Goal: Transaction & Acquisition: Purchase product/service

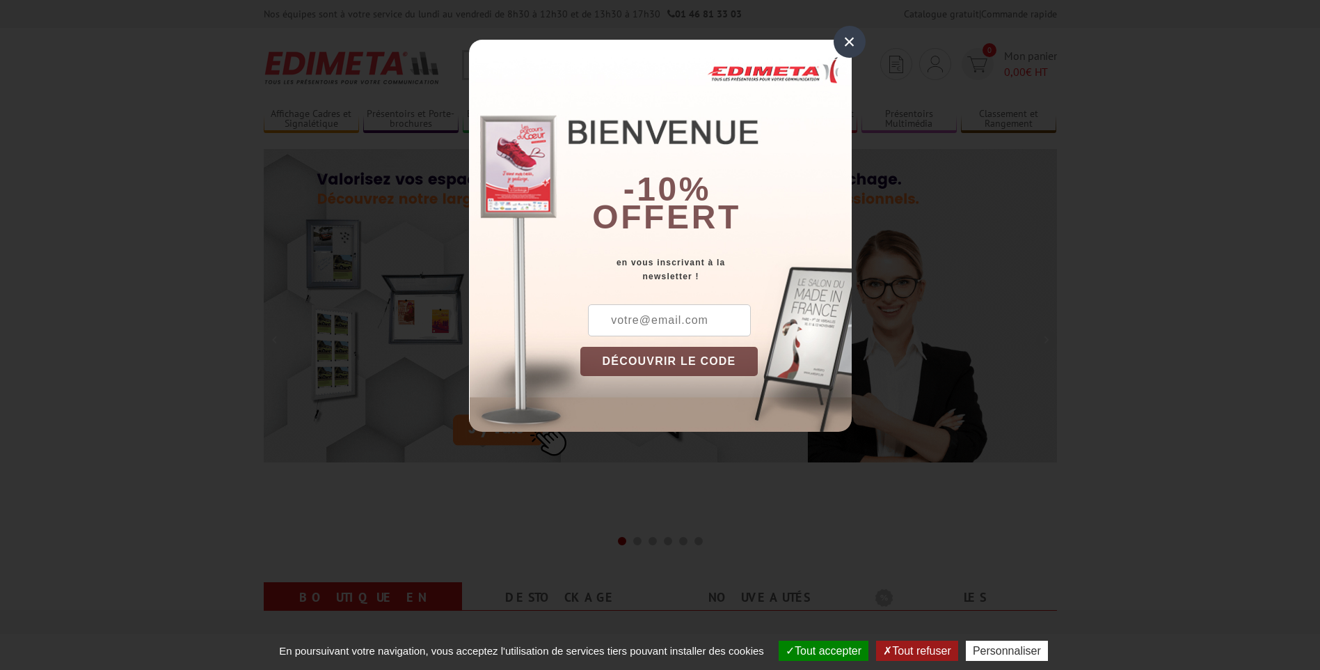
click at [848, 35] on div "×" at bounding box center [850, 42] width 32 height 32
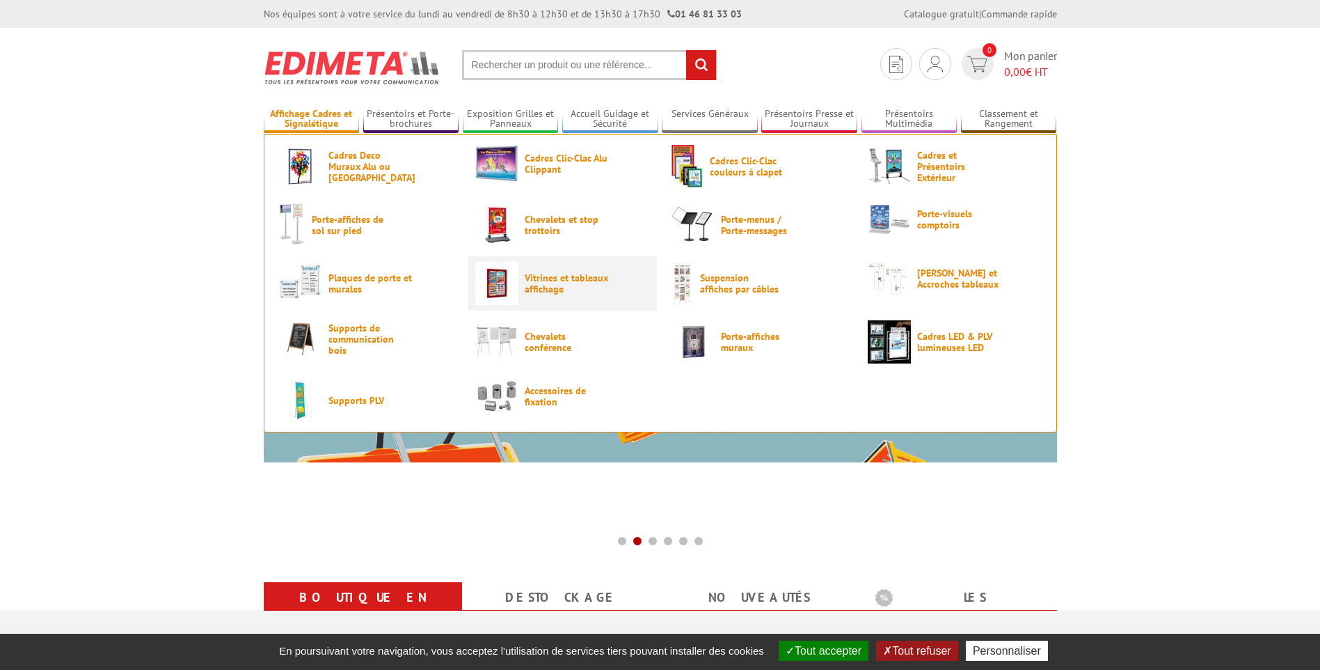
click at [567, 285] on span "Vitrines et tableaux affichage" at bounding box center [567, 283] width 84 height 22
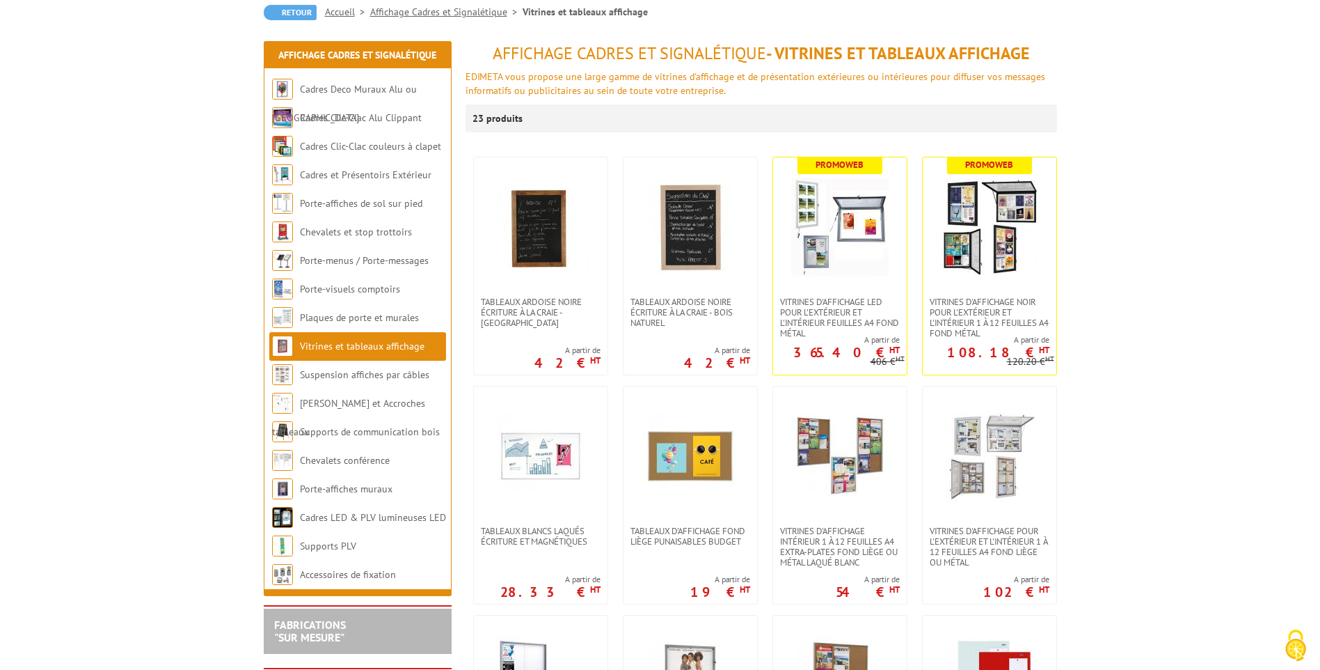
scroll to position [139, 0]
click at [1015, 269] on img at bounding box center [989, 225] width 97 height 97
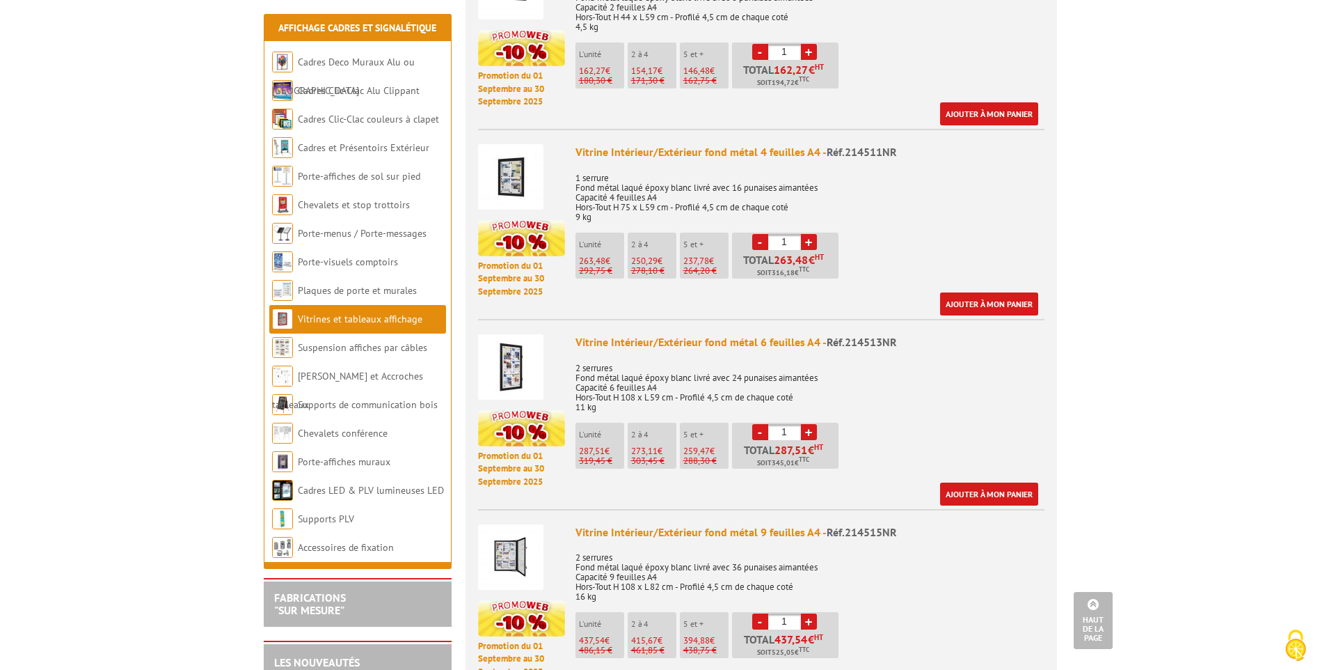
scroll to position [905, 0]
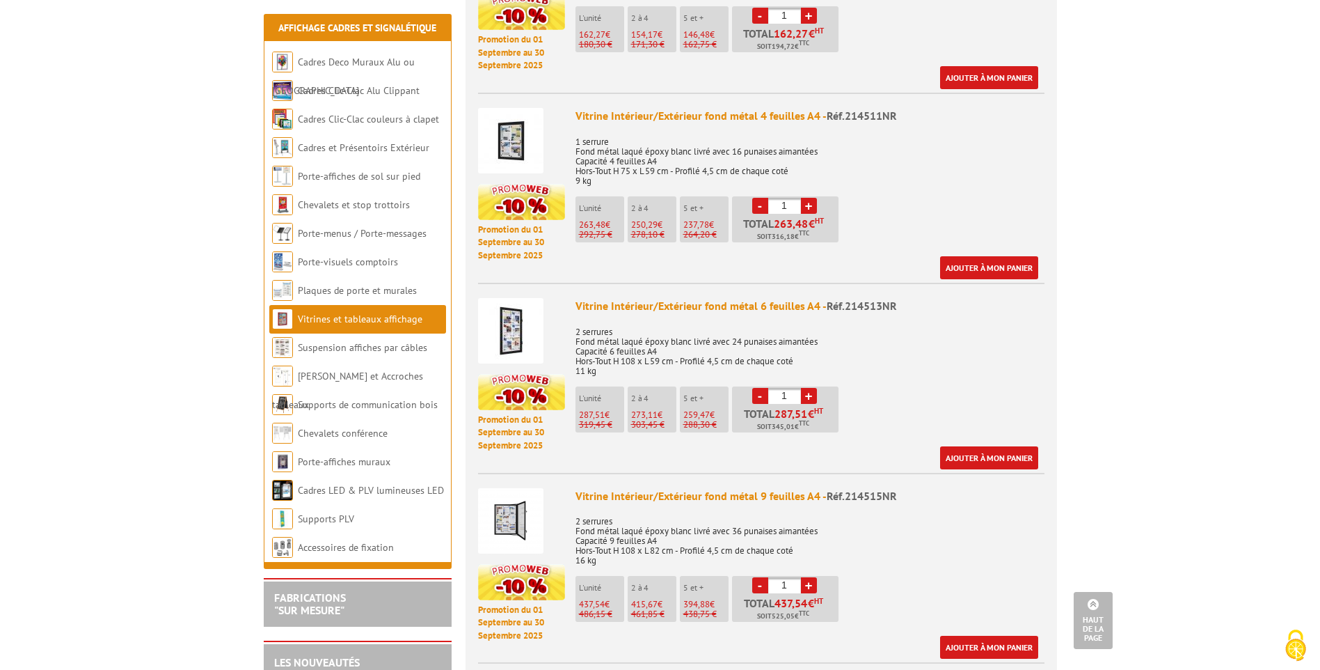
click at [514, 324] on img at bounding box center [510, 330] width 65 height 65
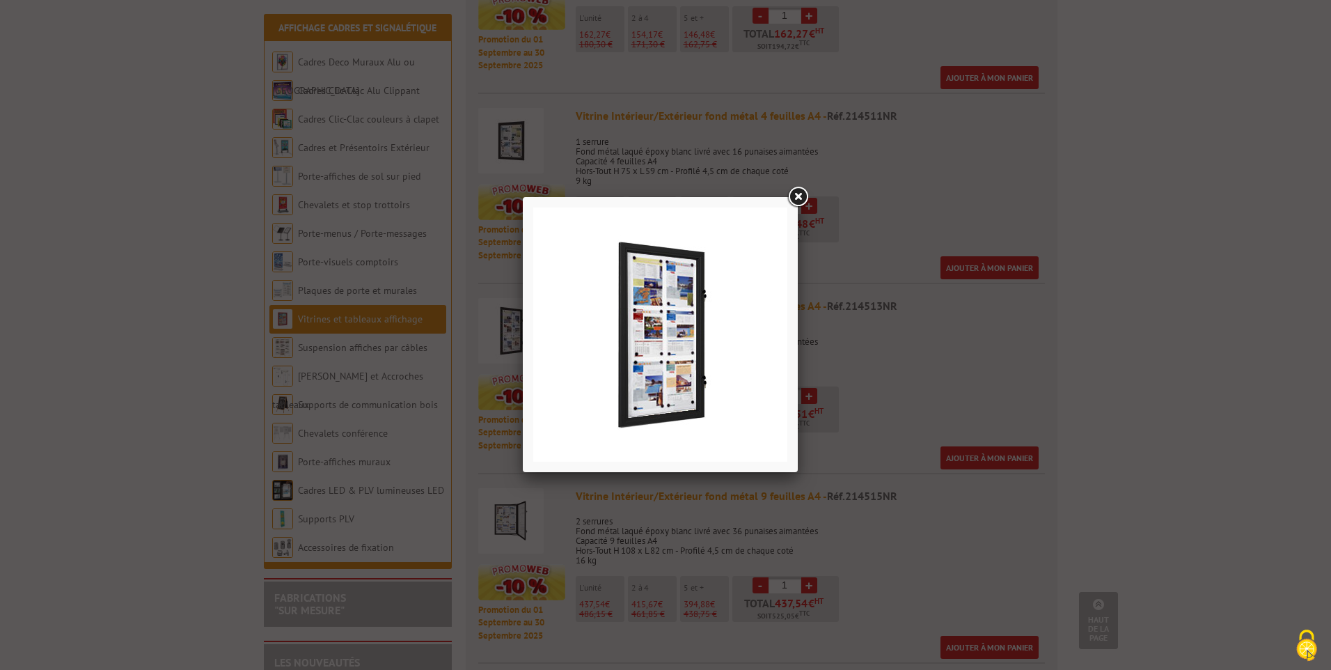
click at [798, 194] on link at bounding box center [797, 196] width 25 height 25
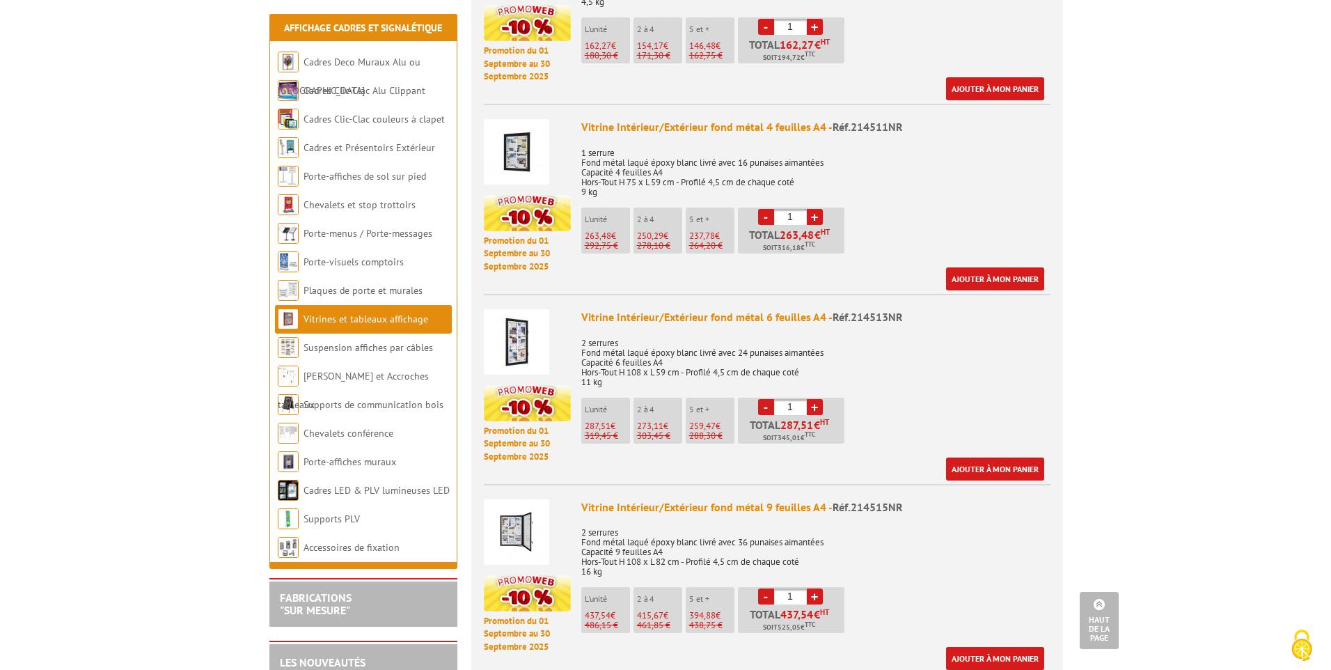
scroll to position [766, 0]
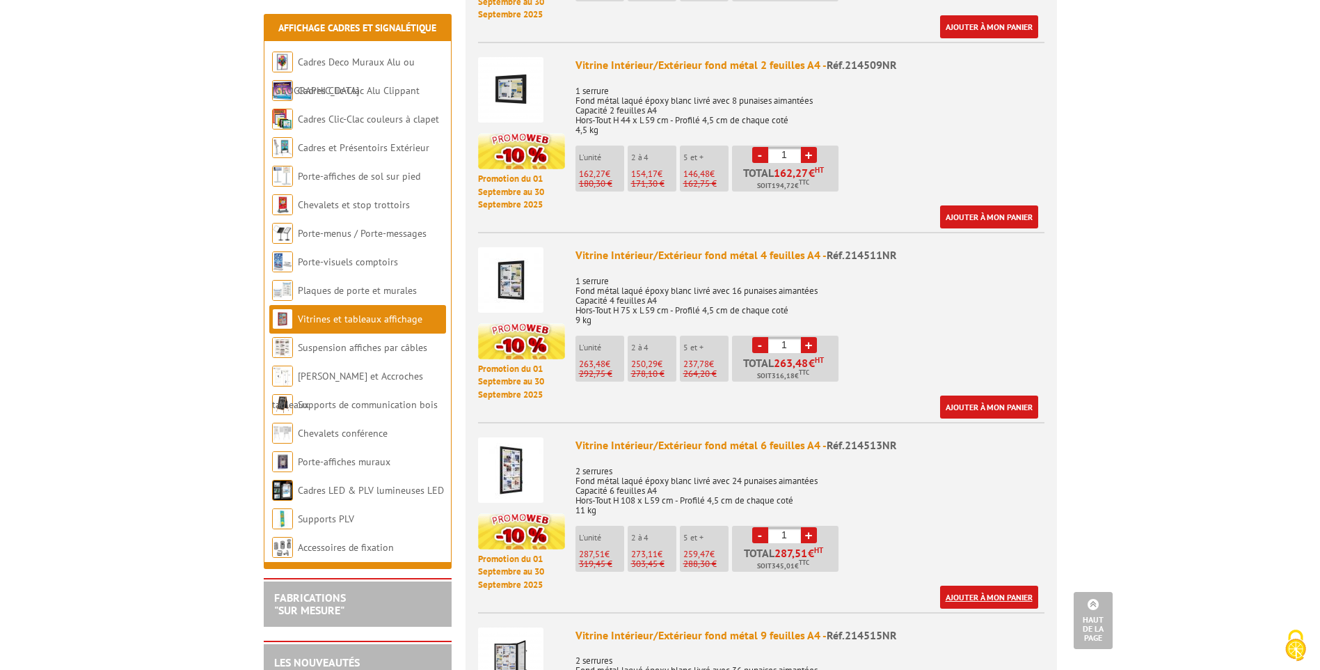
click at [991, 585] on link "Ajouter à mon panier" at bounding box center [989, 596] width 98 height 23
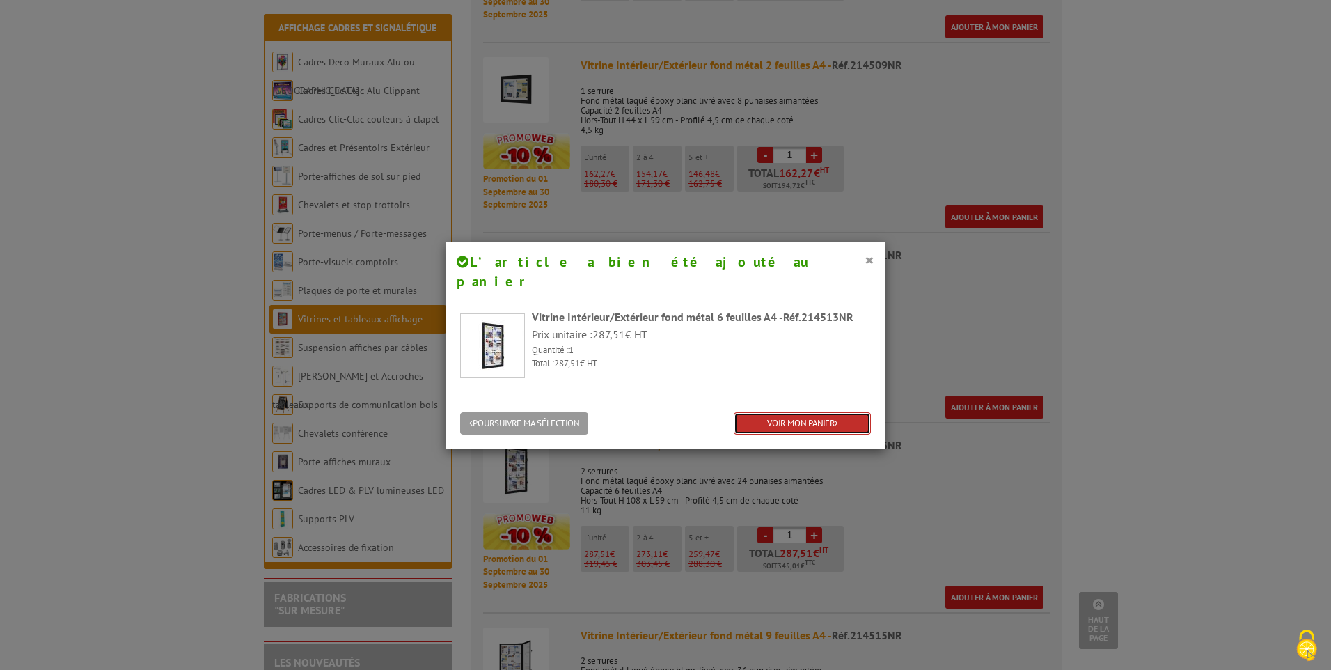
click at [809, 412] on link "VOIR MON PANIER" at bounding box center [802, 423] width 137 height 23
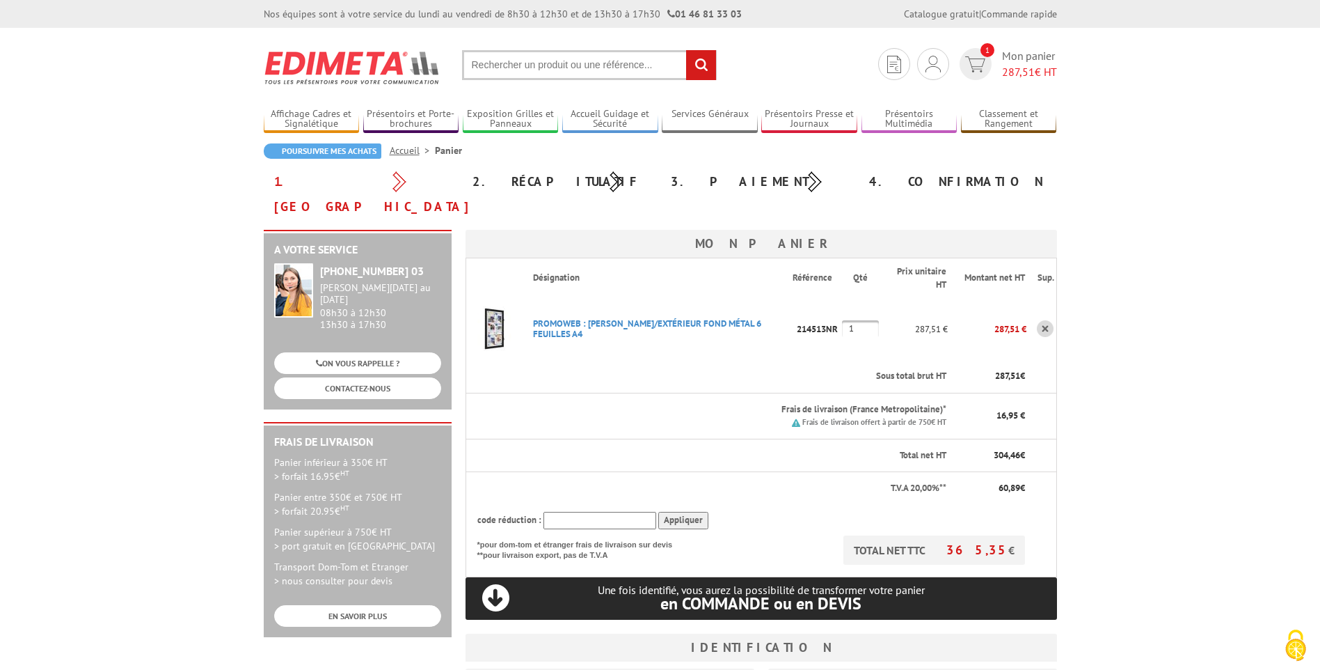
drag, startPoint x: 798, startPoint y: 302, endPoint x: 848, endPoint y: 308, distance: 50.4
click at [848, 308] on tr "PROMOWEB : VITRINE INTéRIEUR/EXTéRIEUR FOND MéTAL 6 FEUILLES A4 Code promo non …" at bounding box center [761, 328] width 591 height 63
copy tr "214513NR"
